Goal: Information Seeking & Learning: Learn about a topic

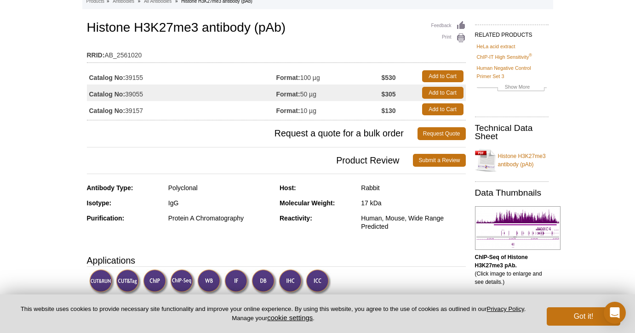
scroll to position [68, 0]
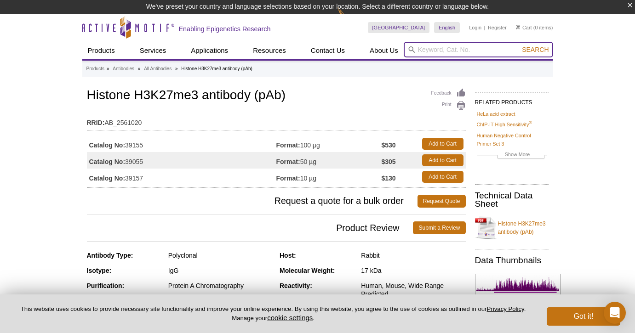
click at [442, 52] on input "search" at bounding box center [478, 50] width 149 height 16
type input "H3K27me3"
click at [519, 46] on button "Search" at bounding box center [535, 50] width 32 height 8
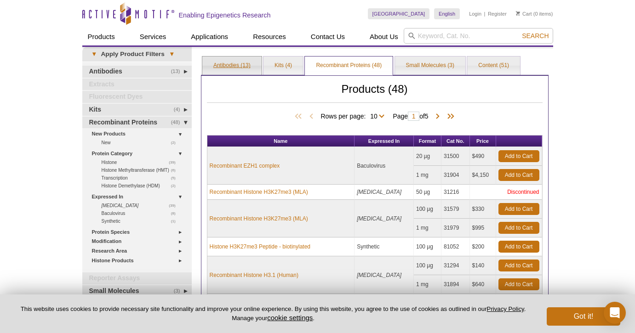
click at [232, 63] on link "Antibodies (13)" at bounding box center [231, 66] width 59 height 18
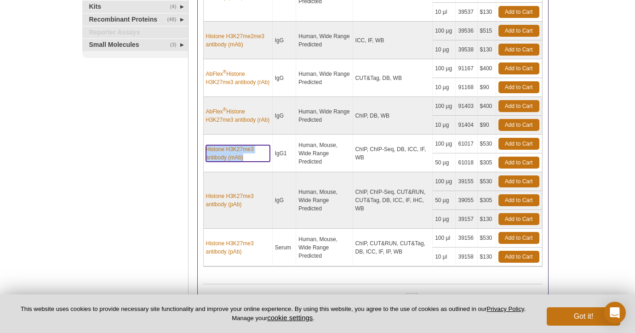
scroll to position [339, 0]
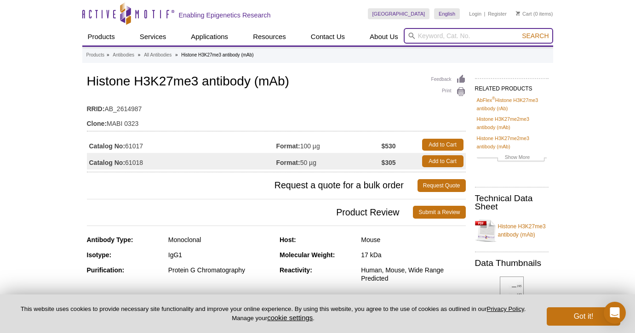
click at [441, 38] on input "search" at bounding box center [478, 36] width 149 height 16
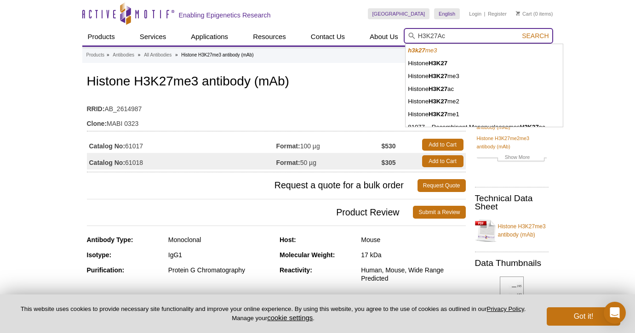
type input "H3K27Ac"
click at [519, 32] on button "Search" at bounding box center [535, 36] width 32 height 8
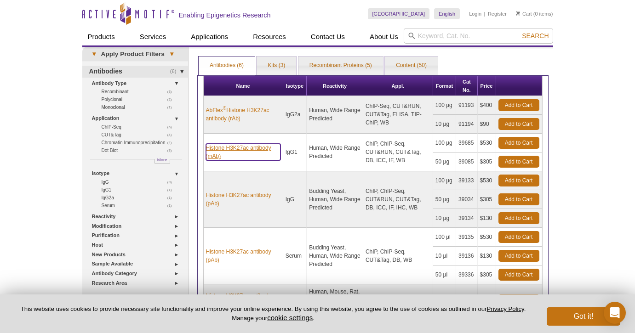
click at [231, 149] on link "Histone H3K27ac antibody (mAb)" at bounding box center [243, 152] width 75 height 17
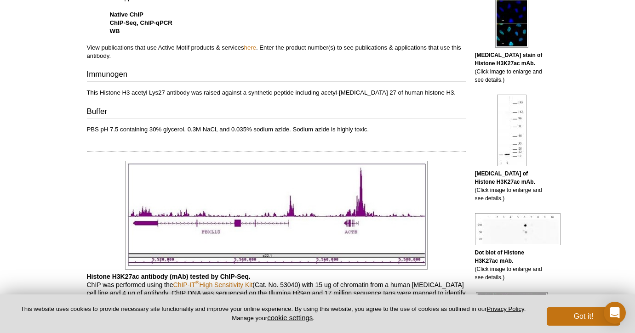
scroll to position [385, 0]
